Goal: Obtain resource: Download file/media

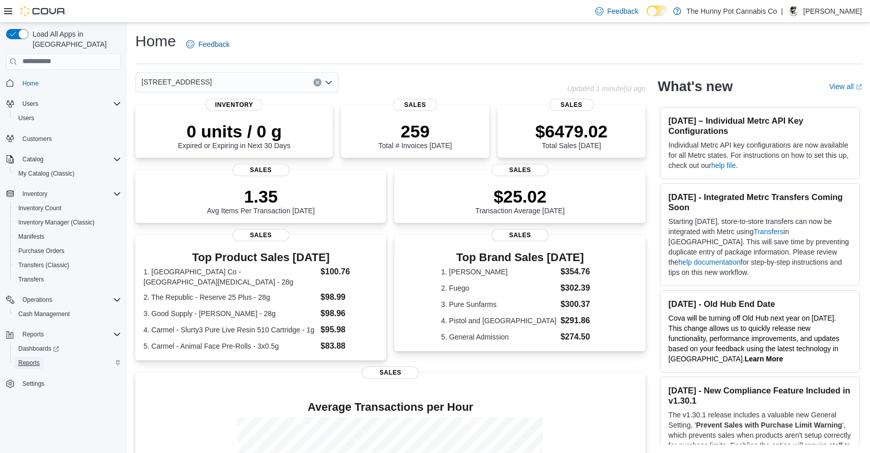
click at [27, 359] on span "Reports" at bounding box center [28, 363] width 21 height 8
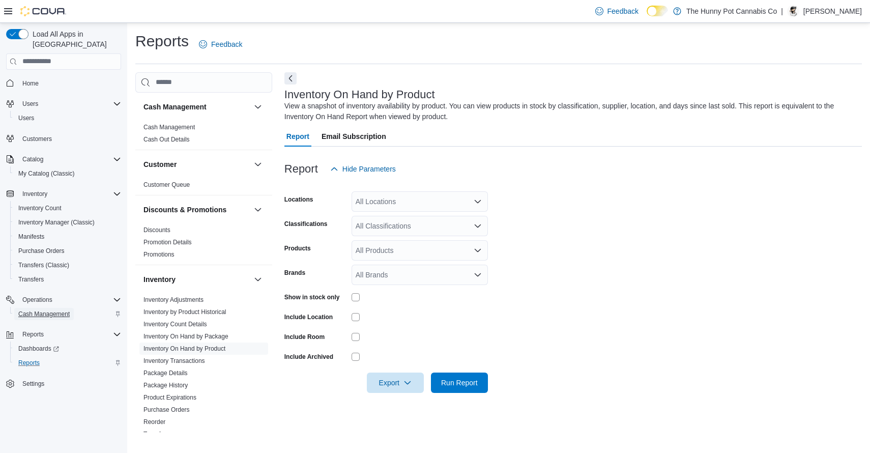
click at [55, 310] on span "Cash Management" at bounding box center [43, 314] width 51 height 8
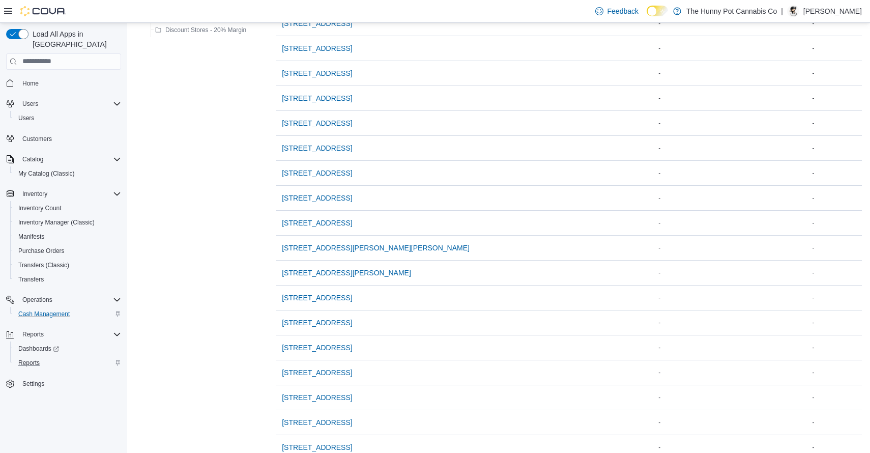
scroll to position [715, 0]
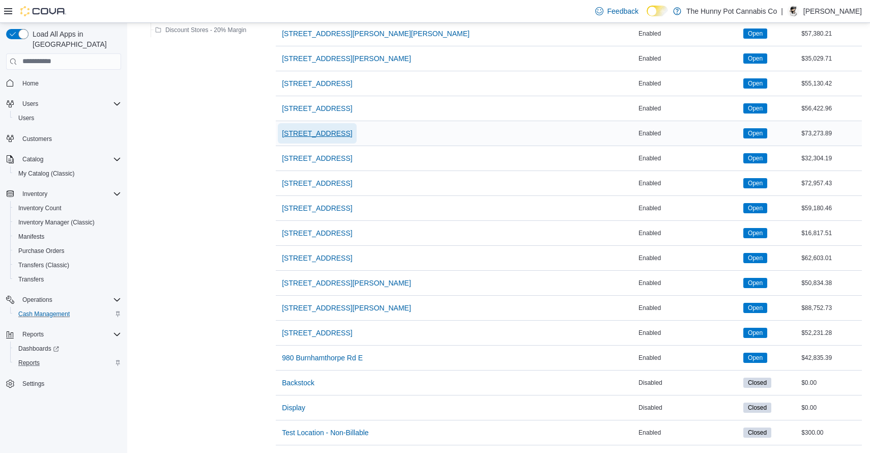
click at [352, 131] on span "[STREET_ADDRESS]" at bounding box center [317, 133] width 70 height 10
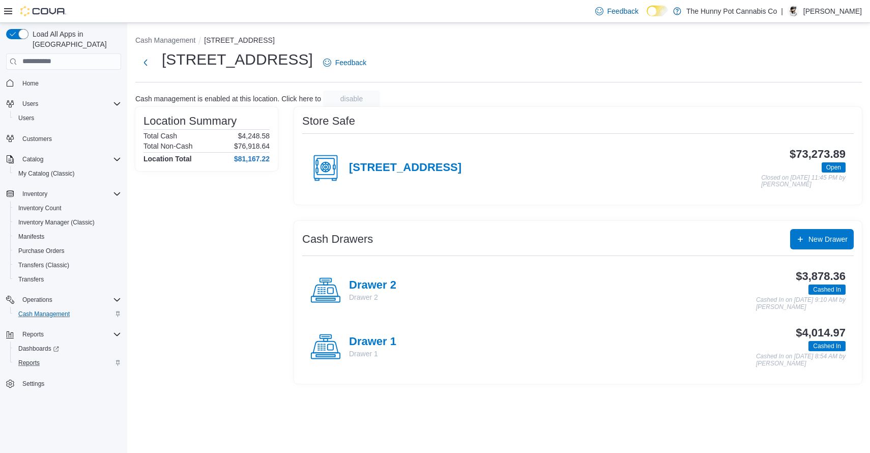
click at [418, 157] on div "[STREET_ADDRESS]" at bounding box center [385, 168] width 151 height 31
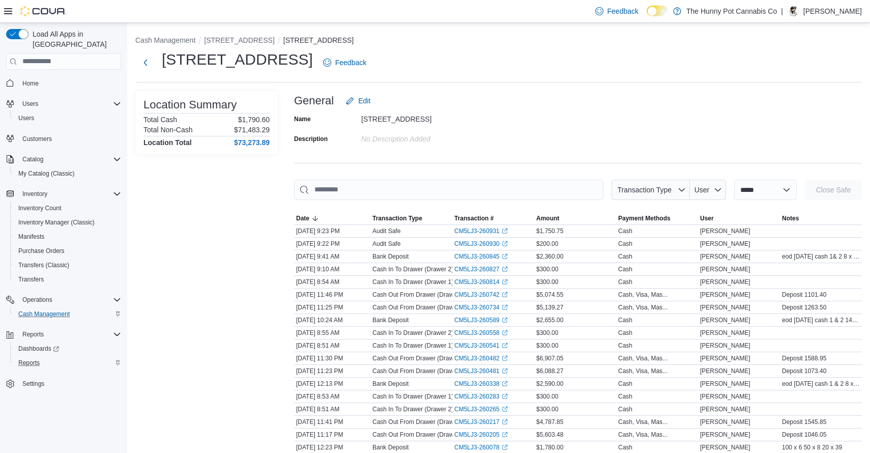
click at [470, 230] on link "CM5LJ3-260931 (opens in a new tab or window)" at bounding box center [480, 231] width 53 height 8
click at [33, 359] on span "Reports" at bounding box center [28, 363] width 21 height 8
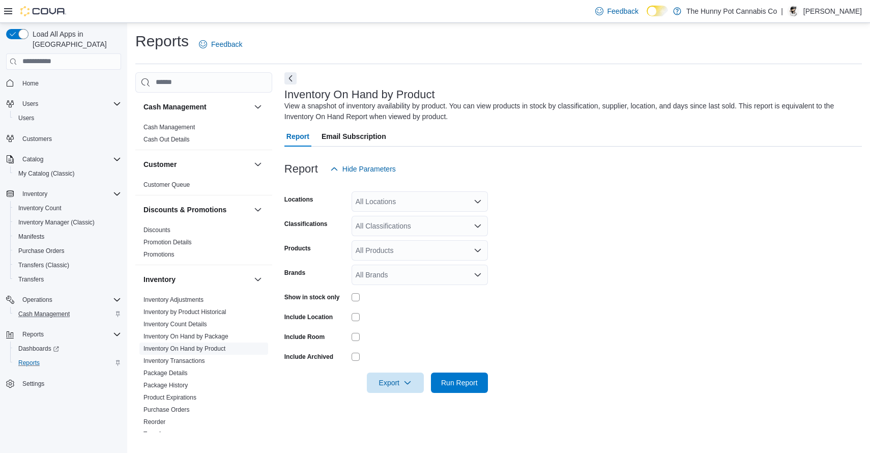
click at [216, 348] on link "Inventory On Hand by Product" at bounding box center [185, 348] width 82 height 7
click at [208, 348] on link "Inventory On Hand by Product" at bounding box center [185, 348] width 82 height 7
drag, startPoint x: 435, startPoint y: 196, endPoint x: 429, endPoint y: 196, distance: 6.1
click at [435, 196] on div "All Locations" at bounding box center [420, 201] width 136 height 20
type input "****"
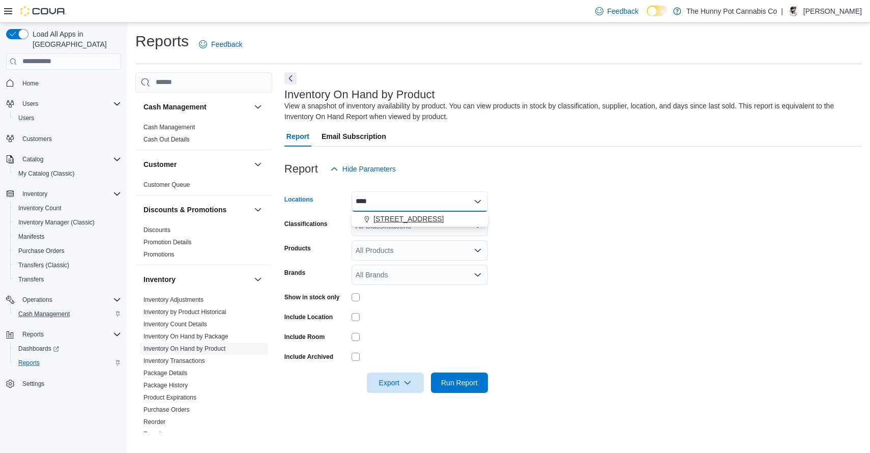
click at [437, 216] on span "[STREET_ADDRESS]" at bounding box center [409, 219] width 70 height 10
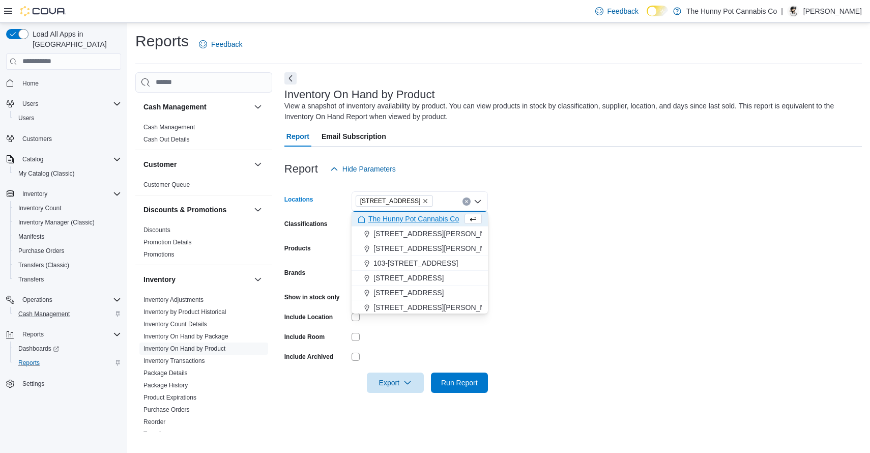
drag, startPoint x: 597, startPoint y: 215, endPoint x: 483, endPoint y: 230, distance: 115.0
click at [592, 216] on form "Locations [STREET_ADDRESS] Selected. [STREET_ADDRESS] Press Backspace to delete…" at bounding box center [573, 286] width 578 height 214
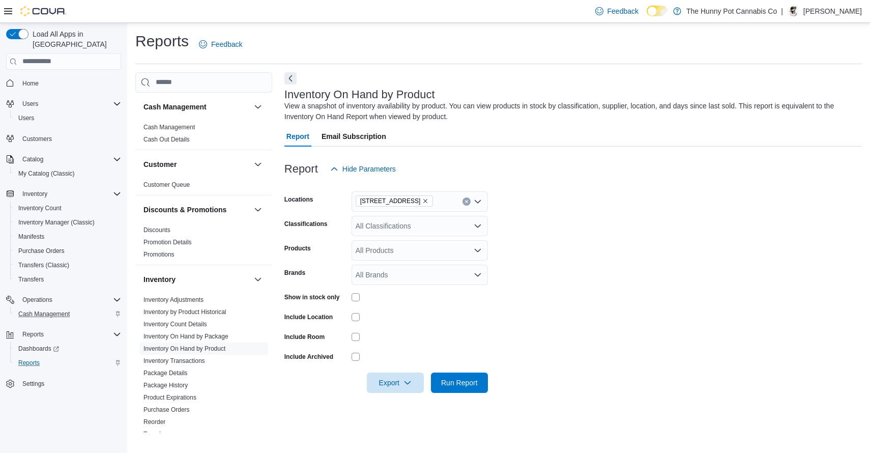
click at [443, 227] on div "All Classifications" at bounding box center [420, 226] width 136 height 20
drag, startPoint x: 667, startPoint y: 267, endPoint x: 422, endPoint y: 374, distance: 267.1
click at [665, 269] on form "Locations [STREET_ADDRESS] Classifications All Classifications Products All Pro…" at bounding box center [573, 286] width 578 height 214
drag, startPoint x: 394, startPoint y: 384, endPoint x: 400, endPoint y: 379, distance: 6.8
click at [394, 384] on span "Export" at bounding box center [395, 382] width 45 height 20
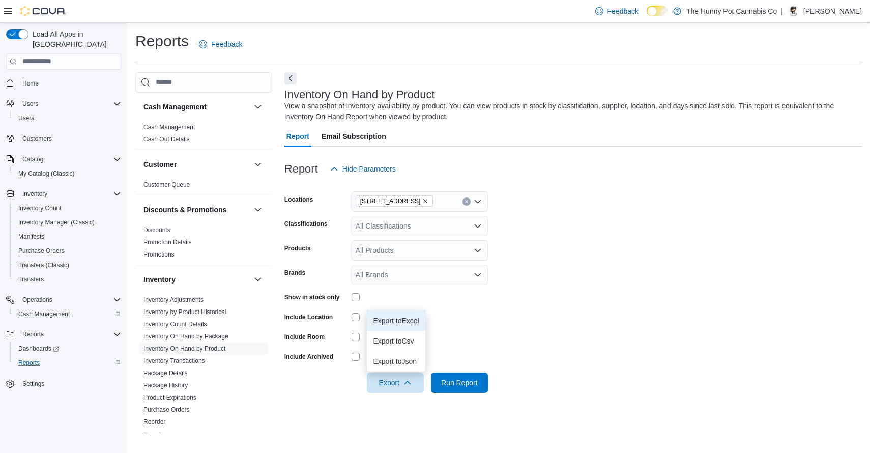
click at [407, 322] on span "Export to Excel" at bounding box center [396, 321] width 46 height 8
click at [680, 307] on form "Locations [STREET_ADDRESS] Classifications All Classifications Products All Pro…" at bounding box center [573, 286] width 578 height 214
